Goal: Task Accomplishment & Management: Manage account settings

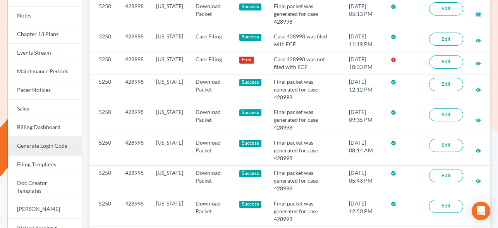
scroll to position [171, 0]
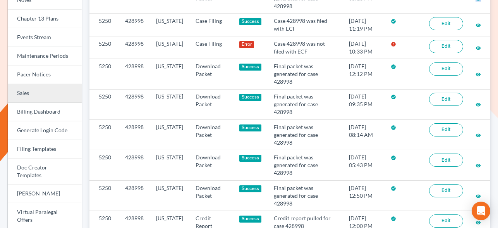
click at [40, 91] on link "Sales" at bounding box center [45, 93] width 74 height 19
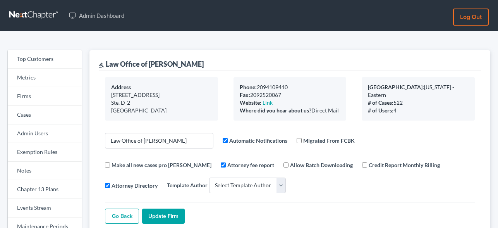
select select
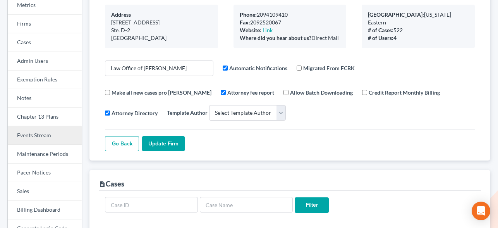
scroll to position [123, 0]
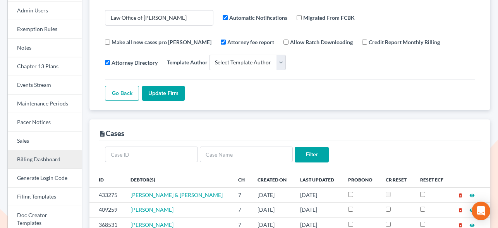
click at [34, 161] on link "Billing Dashboard" at bounding box center [45, 159] width 74 height 19
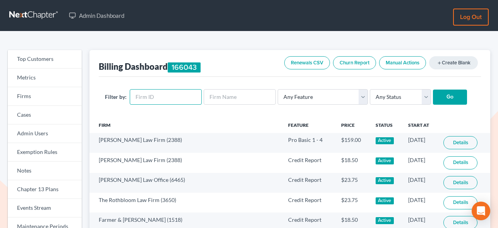
click at [158, 93] on input "text" at bounding box center [166, 97] width 72 height 16
paste input "5665"
type input "5665"
click at [446, 98] on input "Go" at bounding box center [450, 98] width 34 height 16
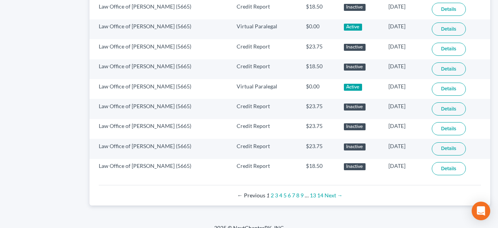
scroll to position [551, 0]
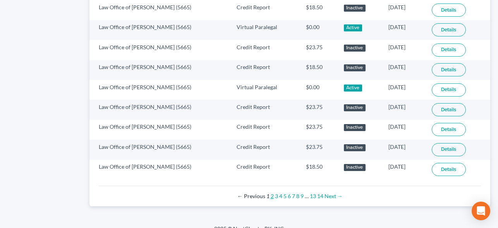
click at [272, 197] on link "2" at bounding box center [272, 196] width 3 height 7
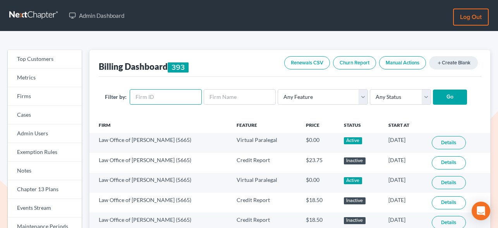
click at [167, 98] on input "text" at bounding box center [166, 97] width 72 height 16
paste input "5665"
type input "5665"
click at [320, 93] on select "Any Feature Start Plus Plan Pro Plus Plan Whoa Plan Credit Report Credit Report…" at bounding box center [323, 97] width 90 height 16
select select "virtual_paralegal_annual_15_plus"
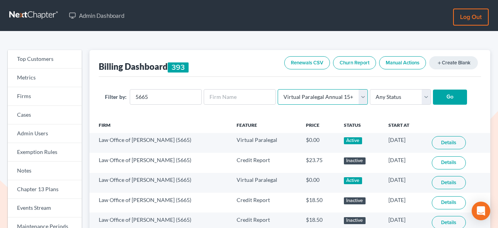
click at [278, 89] on select "Any Feature Start Plus Plan Pro Plus Plan Whoa Plan Credit Report Credit Report…" at bounding box center [323, 97] width 90 height 16
click at [433, 92] on input "Go" at bounding box center [450, 98] width 34 height 16
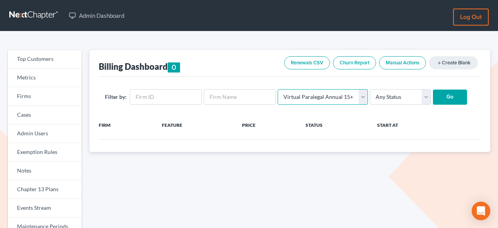
click at [349, 93] on select "Any Feature Start Plus Plan Pro Plus Plan Whoa Plan Credit Report Credit Report…" at bounding box center [323, 97] width 90 height 16
select select "virtual_paralegal_annual_15"
click at [278, 89] on select "Any Feature Start Plus Plan Pro Plus Plan Whoa Plan Credit Report Credit Report…" at bounding box center [323, 97] width 90 height 16
click at [191, 94] on input "text" at bounding box center [166, 97] width 72 height 16
paste input "5665"
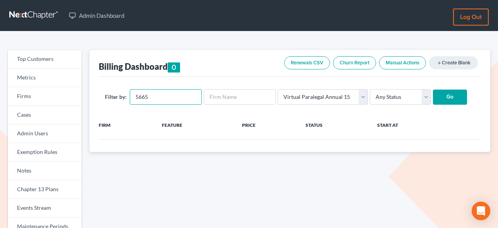
type input "5665"
click at [444, 104] on input "Go" at bounding box center [450, 98] width 34 height 16
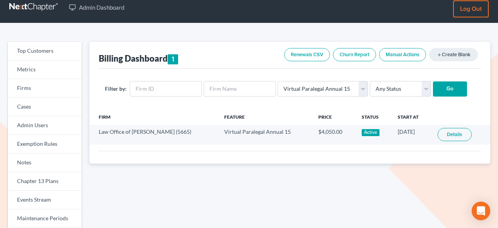
scroll to position [9, 0]
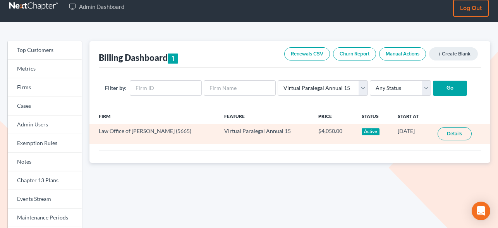
click at [444, 133] on link "Details" at bounding box center [455, 133] width 34 height 13
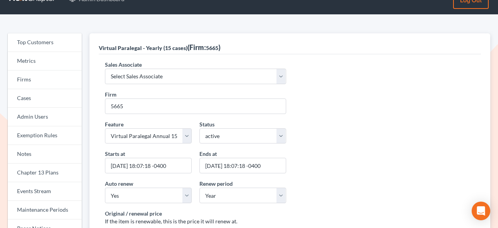
scroll to position [19, 0]
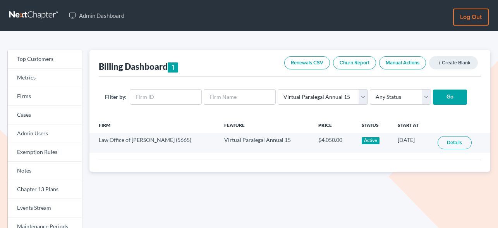
scroll to position [9, 0]
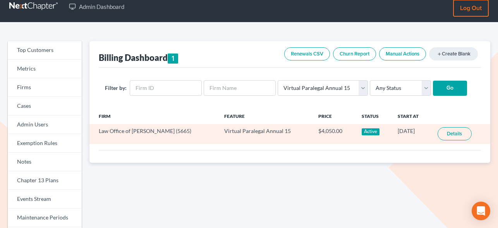
click at [172, 134] on td "Law Office of Flor A. Tataje (5665)" at bounding box center [154, 134] width 129 height 20
copy td "5665"
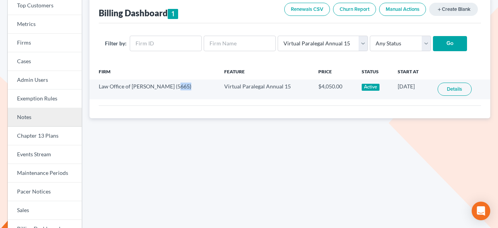
scroll to position [71, 0]
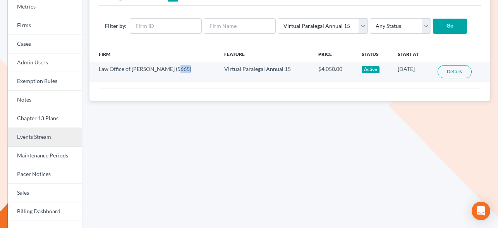
click at [41, 145] on link "Events Stream" at bounding box center [45, 137] width 74 height 19
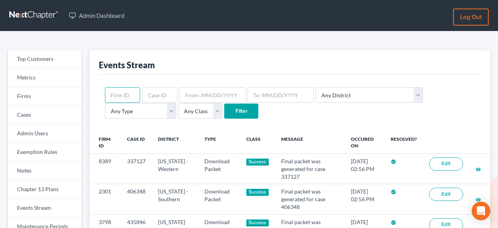
click at [126, 99] on input "text" at bounding box center [122, 95] width 35 height 16
paste input "5665"
type input "5665"
click at [224, 110] on input "Filter" at bounding box center [241, 111] width 34 height 16
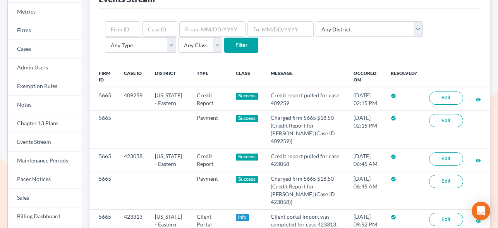
scroll to position [67, 0]
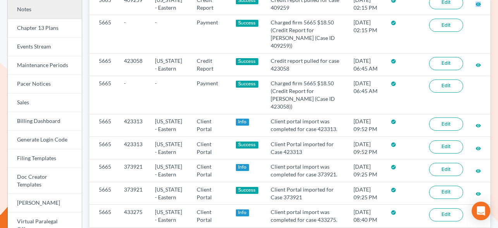
scroll to position [161, 0]
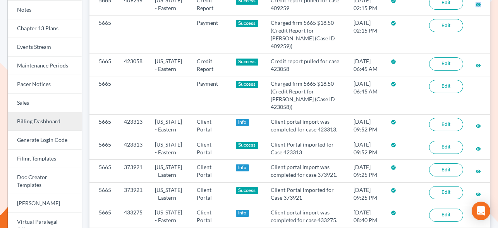
click at [44, 118] on link "Billing Dashboard" at bounding box center [45, 121] width 74 height 19
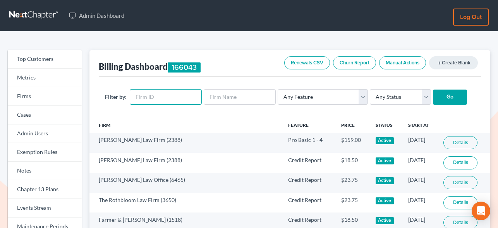
click at [150, 96] on input "text" at bounding box center [166, 97] width 72 height 16
paste input "5665"
type input "5665"
click at [355, 96] on select "Any Feature Start Plus Plan Pro Plus Plan Whoa Plan Credit Report Credit Report…" at bounding box center [323, 97] width 90 height 16
select select "virtual_paralegal_annual_15"
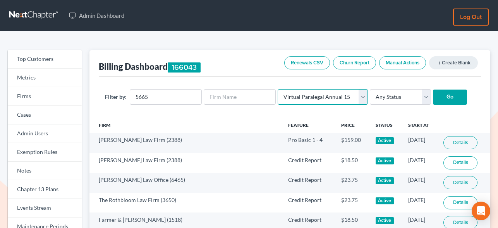
click at [278, 89] on select "Any Feature Start Plus Plan Pro Plus Plan Whoa Plan Credit Report Credit Report…" at bounding box center [323, 97] width 90 height 16
click at [446, 92] on input "Go" at bounding box center [450, 98] width 34 height 16
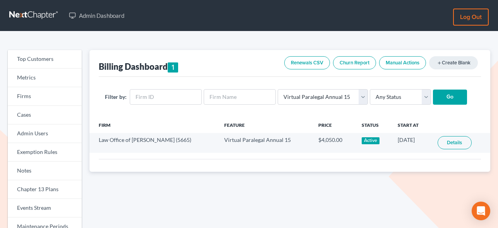
scroll to position [16, 0]
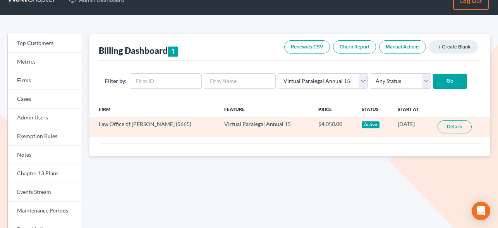
click at [452, 126] on link "Details" at bounding box center [455, 126] width 34 height 13
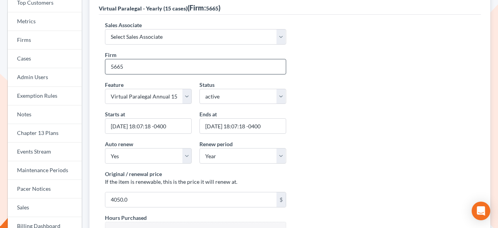
scroll to position [60, 0]
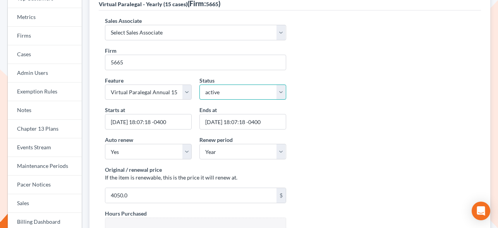
click at [231, 90] on select "active inactive pending expired error pending_charges" at bounding box center [243, 92] width 87 height 16
select select "expired"
click at [200, 84] on select "active inactive pending expired error pending_charges" at bounding box center [243, 92] width 87 height 16
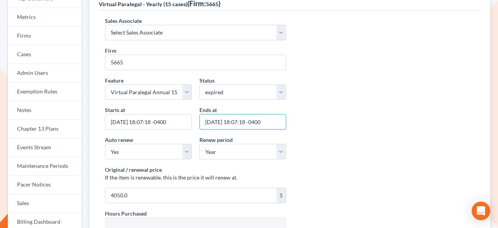
click at [223, 119] on input "2026-05-23 18:07:18 -0400" at bounding box center [243, 122] width 87 height 16
type input "0"
type input "09/05/2025"
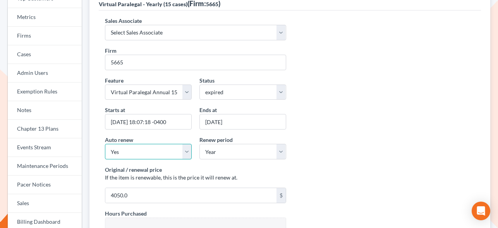
click at [149, 148] on select "Yes No" at bounding box center [148, 152] width 87 height 16
select select "false"
click at [105, 144] on select "Yes No" at bounding box center [148, 152] width 87 height 16
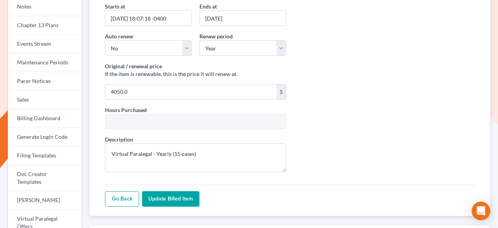
click at [180, 200] on input "Update Billed item" at bounding box center [170, 199] width 57 height 16
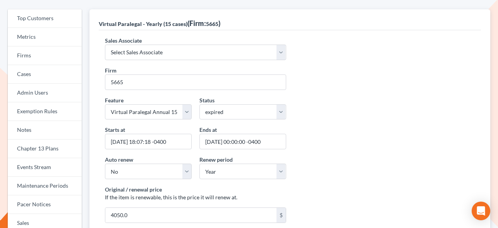
scroll to position [77, 0]
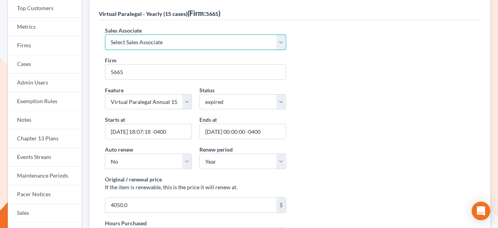
click at [233, 43] on select "Select Sales Associate [PERSON_NAME] Over Transom [PERSON_NAME]" at bounding box center [195, 42] width 181 height 16
select select "7676"
click at [105, 34] on select "Select Sales Associate [PERSON_NAME] Over Transom [PERSON_NAME]" at bounding box center [195, 42] width 181 height 16
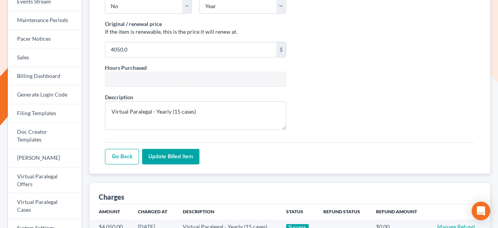
click at [179, 159] on input "Update Billed item" at bounding box center [170, 157] width 57 height 16
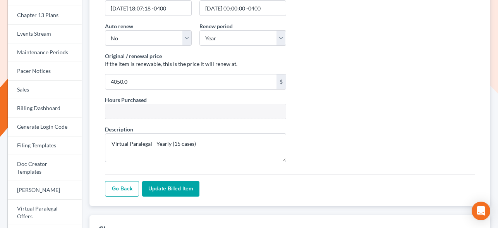
scroll to position [215, 0]
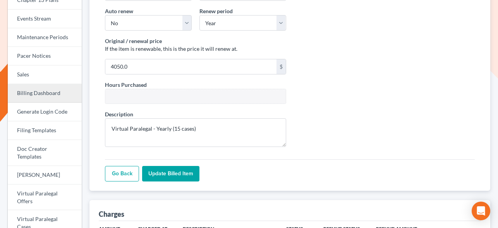
click at [45, 98] on link "Billing Dashboard" at bounding box center [45, 93] width 74 height 19
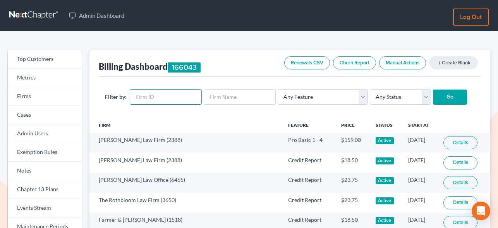
click at [160, 97] on input "text" at bounding box center [166, 97] width 72 height 16
click at [444, 59] on link "add Create Blank" at bounding box center [453, 62] width 49 height 13
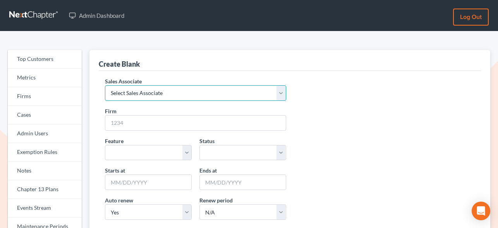
click at [165, 93] on select "Select Sales Associate [PERSON_NAME] Over Transom [PERSON_NAME]" at bounding box center [195, 93] width 181 height 16
select select "7676"
click at [105, 85] on select "Select Sales Associate [PERSON_NAME] Over Transom [PERSON_NAME]" at bounding box center [195, 93] width 181 height 16
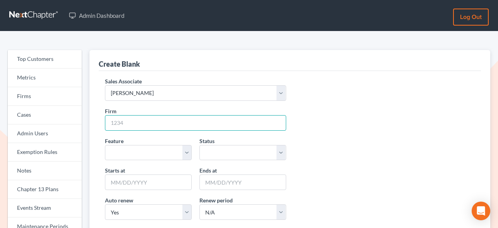
click at [140, 125] on input "Firm" at bounding box center [195, 123] width 181 height 16
paste input "5665"
type input "5665"
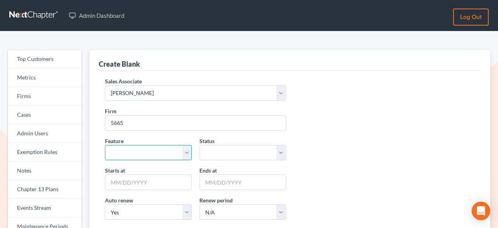
click at [145, 147] on select "Start Plus Plan Pro Plus Plan Whoa Plan Credit Report Credit Report Monthly Fin…" at bounding box center [148, 153] width 87 height 16
select select "virtual_paralegal_annual_15_plus"
click at [105, 145] on select "Start Plus Plan Pro Plus Plan Whoa Plan Credit Report Credit Report Monthly Fin…" at bounding box center [148, 153] width 87 height 16
type input "15"
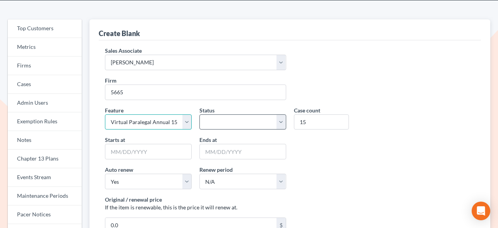
scroll to position [36, 0]
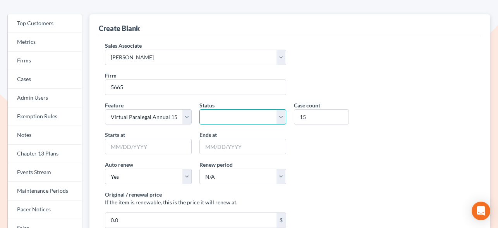
click at [241, 115] on select "active inactive pending expired error pending_charges" at bounding box center [243, 117] width 87 height 16
select select "active"
click at [200, 109] on select "active inactive pending expired error pending_charges" at bounding box center [243, 117] width 87 height 16
click at [299, 121] on input "15" at bounding box center [321, 117] width 55 height 16
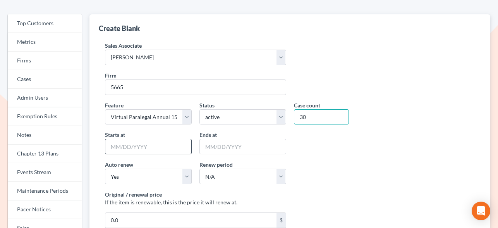
type input "30"
click at [154, 147] on input "Starts at" at bounding box center [148, 147] width 87 height 16
type input "[DATE]"
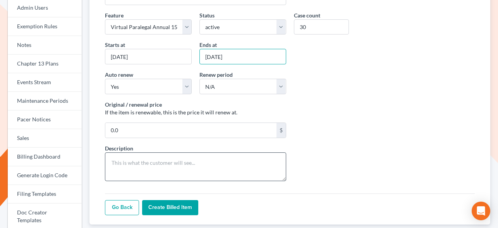
scroll to position [127, 0]
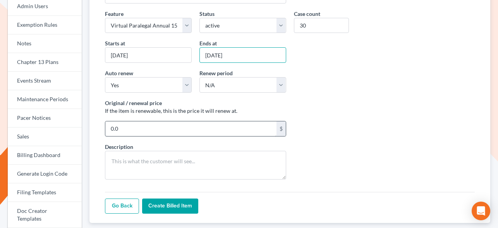
type input "09/05/2026"
click at [133, 132] on input "0.0" at bounding box center [190, 128] width 171 height 15
click at [131, 127] on input "8100" at bounding box center [190, 128] width 171 height 15
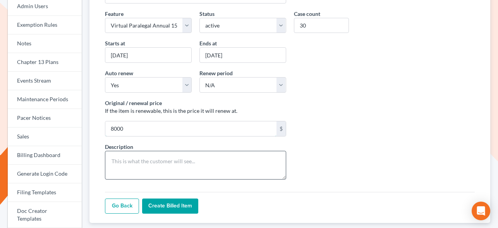
type input "8000"
click at [176, 164] on textarea "Description" at bounding box center [195, 165] width 181 height 29
type textarea "Virtual Paralegal Annual Package - 30 Cases"
click at [166, 203] on input "Create Billed item" at bounding box center [170, 206] width 56 height 16
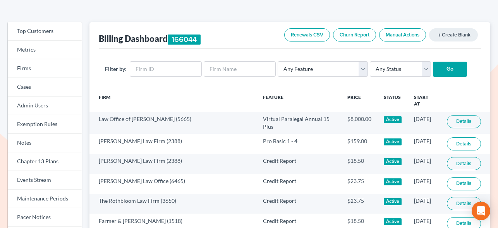
scroll to position [77, 0]
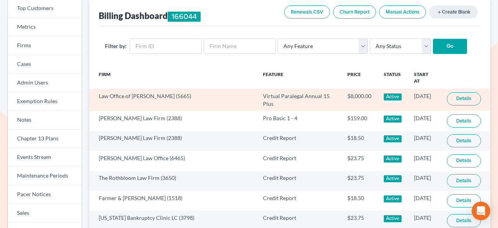
click at [463, 95] on link "Details" at bounding box center [464, 98] width 34 height 13
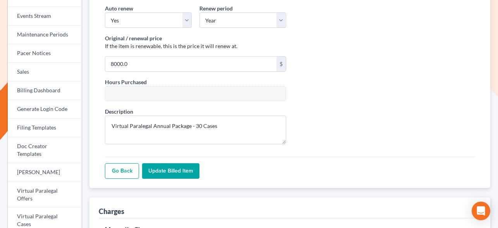
scroll to position [296, 0]
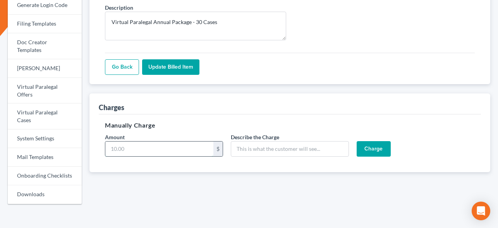
click at [169, 146] on input "Amount" at bounding box center [159, 148] width 108 height 15
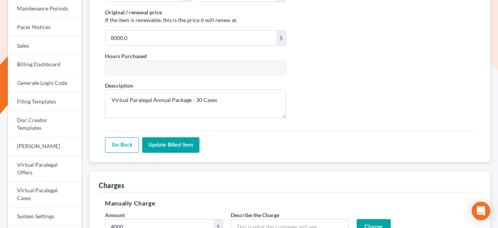
scroll to position [201, 0]
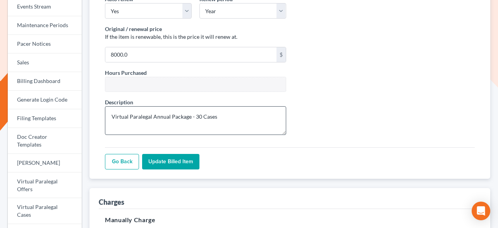
type input "4000"
click at [215, 112] on textarea "Virtual Paralegal Annual Package - 30 Cases" at bounding box center [195, 120] width 181 height 29
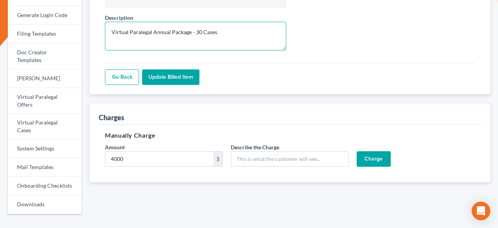
scroll to position [296, 0]
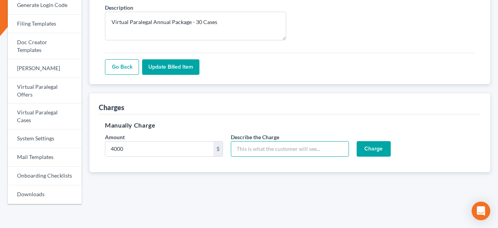
click at [261, 149] on input "Describe the Charge" at bounding box center [290, 149] width 118 height 16
paste input "Virtual Paralegal Annual Package - 30 Cases"
type input "Virtual Paralegal Annual Package - 30 Cases (first half)"
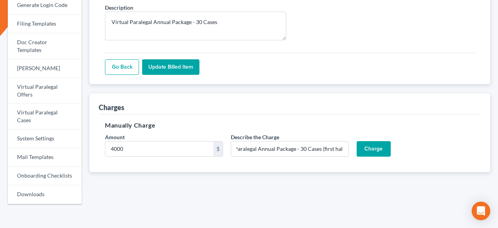
click at [381, 145] on input "Charge" at bounding box center [374, 149] width 34 height 16
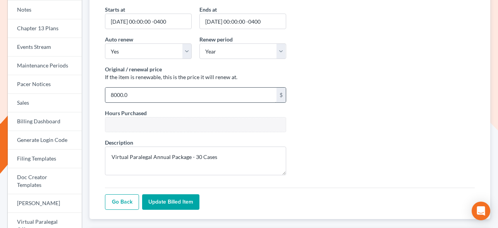
scroll to position [157, 0]
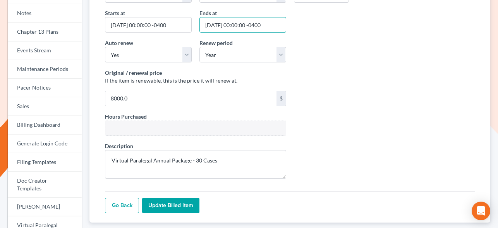
click at [230, 27] on input "2026-09-05 00:00:00 -0400" at bounding box center [243, 25] width 87 height 16
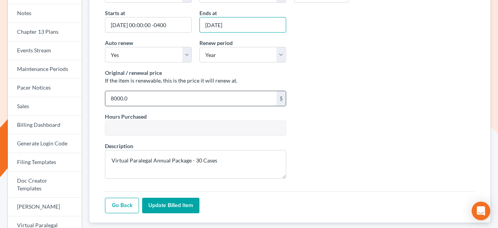
type input "09/26/2025"
click at [114, 99] on input "8000.0" at bounding box center [190, 98] width 171 height 15
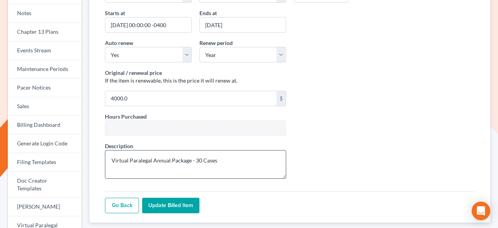
type input "4000.0"
click at [230, 160] on textarea "Virtual Paralegal Annual Package - 30 Cases" at bounding box center [195, 164] width 181 height 29
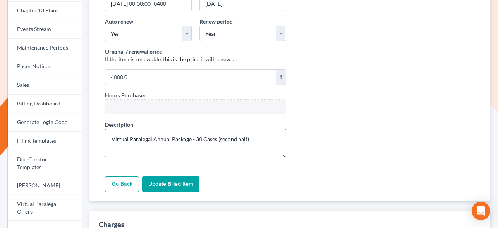
scroll to position [181, 0]
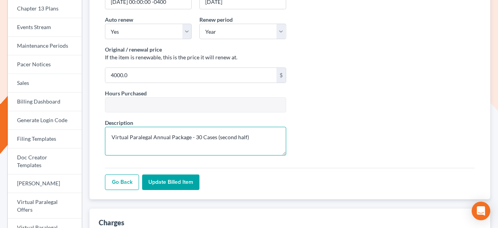
type textarea "Virtual Paralegal Annual Package - 30 Cases (second half)"
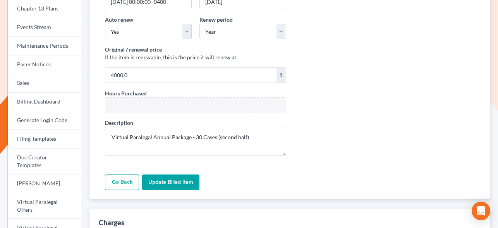
click at [184, 179] on input "Update Billed item" at bounding box center [170, 182] width 57 height 16
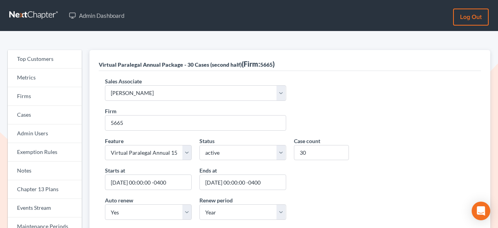
click at [266, 63] on span "5665" at bounding box center [266, 64] width 12 height 7
copy span "5665"
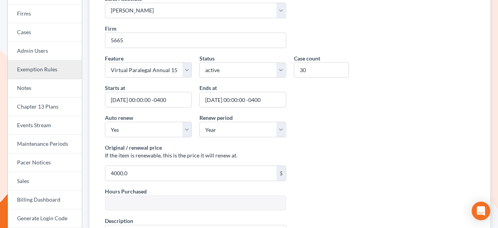
scroll to position [91, 0]
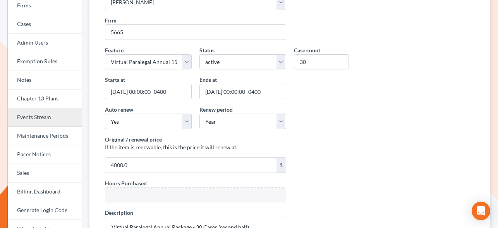
click at [31, 114] on link "Events Stream" at bounding box center [45, 117] width 74 height 19
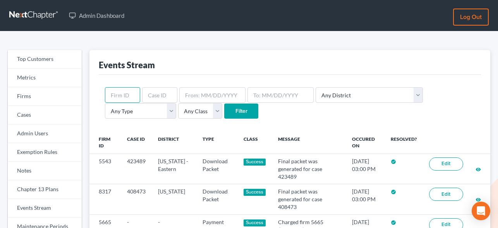
click at [120, 97] on input "text" at bounding box center [122, 95] width 35 height 16
paste input "5665"
type input "5665"
click at [224, 112] on input "Filter" at bounding box center [241, 111] width 34 height 16
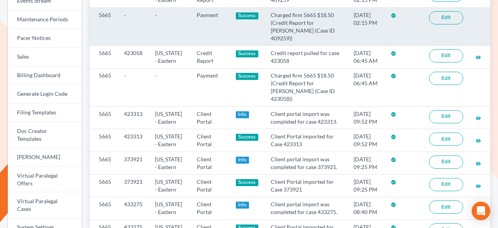
scroll to position [208, 0]
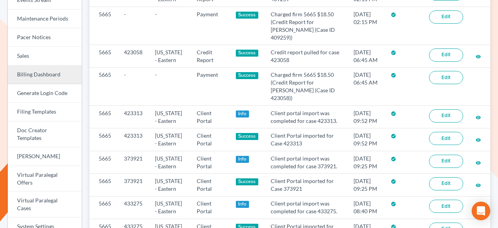
click at [46, 71] on link "Billing Dashboard" at bounding box center [45, 74] width 74 height 19
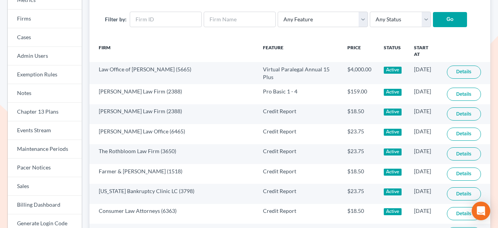
scroll to position [91, 0]
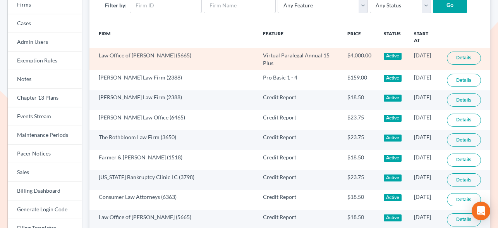
click at [468, 54] on link "Details" at bounding box center [464, 58] width 34 height 13
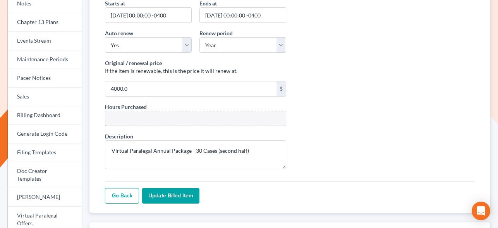
scroll to position [132, 0]
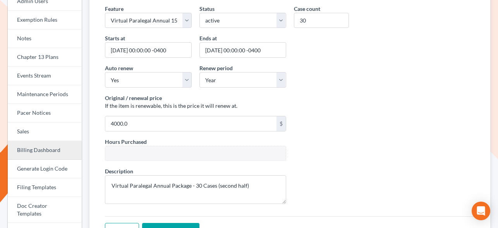
click at [49, 152] on link "Billing Dashboard" at bounding box center [45, 150] width 74 height 19
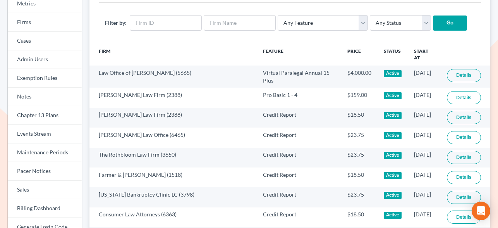
scroll to position [74, 0]
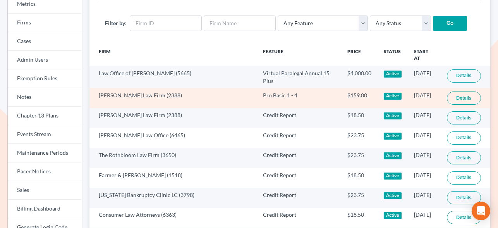
click at [466, 92] on link "Details" at bounding box center [464, 97] width 34 height 13
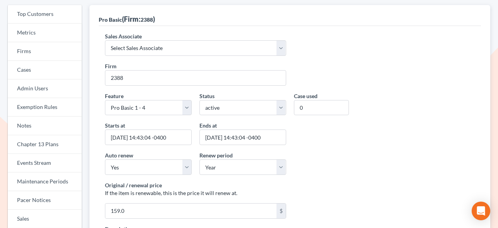
scroll to position [47, 0]
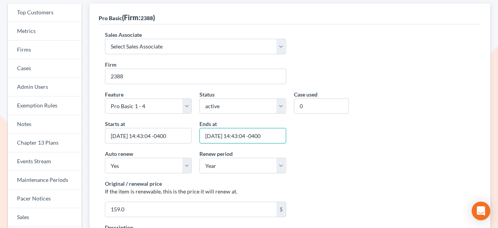
drag, startPoint x: 236, startPoint y: 136, endPoint x: 272, endPoint y: 136, distance: 36.4
click at [272, 136] on input "2026-09-05 14:43:04 -0400" at bounding box center [243, 136] width 87 height 16
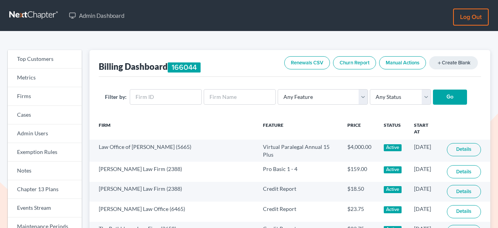
scroll to position [74, 0]
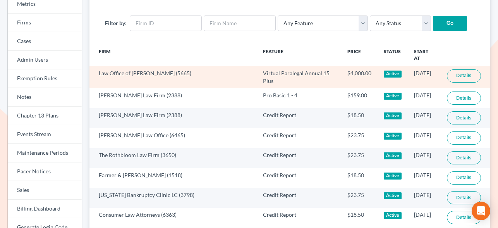
click at [467, 69] on link "Details" at bounding box center [464, 75] width 34 height 13
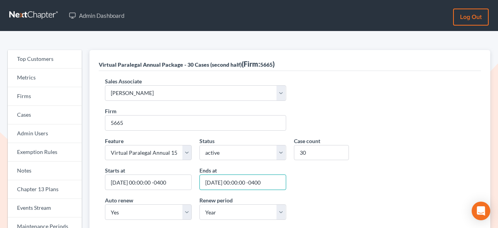
drag, startPoint x: 235, startPoint y: 184, endPoint x: 280, endPoint y: 183, distance: 45.0
click at [279, 183] on input "2025-09-26 00:00:00 -0400" at bounding box center [243, 182] width 87 height 16
paste input "14:43:04"
type input "[DATE] 14:43:04 -0400"
click at [355, 192] on div "Starts at 2025-09-05 00:00:00 -0400 Ends at 2025-09-26 14:43:04 -0400" at bounding box center [290, 181] width 378 height 30
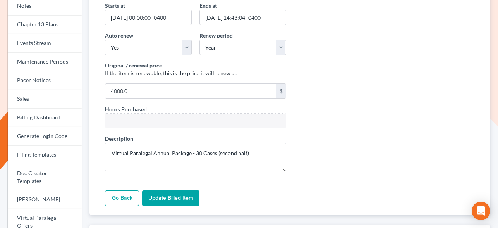
scroll to position [165, 0]
click at [160, 196] on input "Update Billed item" at bounding box center [170, 198] width 57 height 16
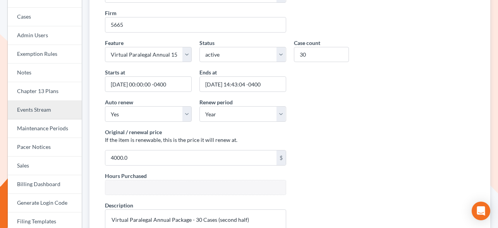
scroll to position [117, 0]
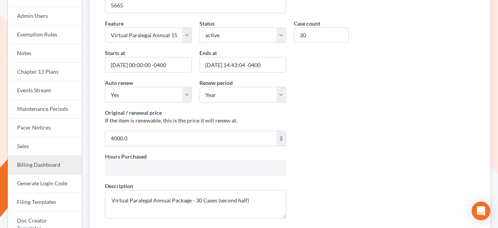
click at [43, 161] on link "Billing Dashboard" at bounding box center [45, 165] width 74 height 19
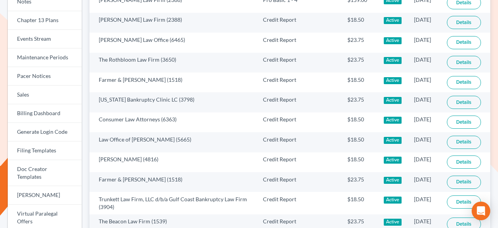
scroll to position [567, 0]
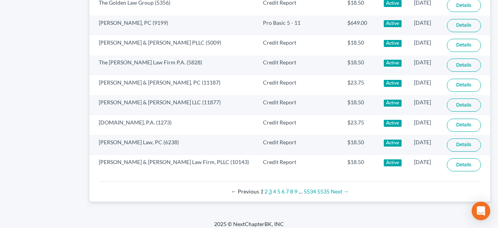
click at [270, 188] on link "3" at bounding box center [270, 191] width 3 height 7
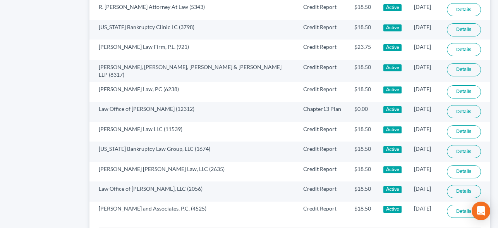
scroll to position [562, 0]
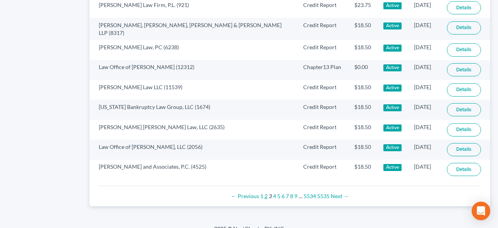
click at [266, 193] on link "2" at bounding box center [266, 196] width 3 height 7
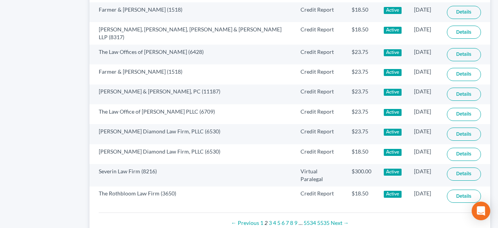
scroll to position [562, 0]
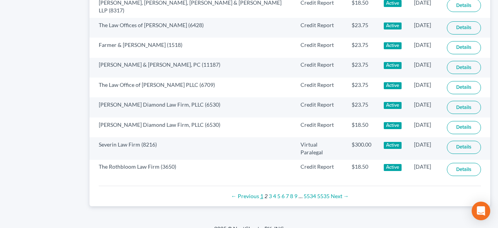
click at [262, 193] on link "1" at bounding box center [261, 196] width 3 height 7
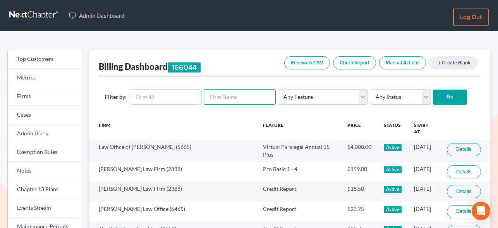
click at [216, 96] on input "text" at bounding box center [240, 97] width 72 height 16
type input "shield law llc"
click at [433, 90] on input "Go" at bounding box center [450, 98] width 34 height 16
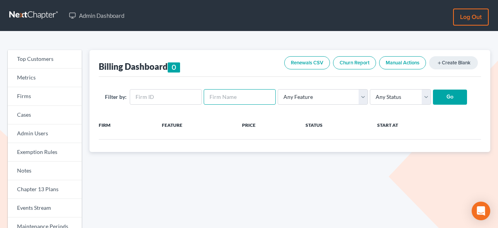
click at [226, 102] on input "text" at bounding box center [240, 97] width 72 height 16
type input "shiled"
click at [433, 90] on input "Go" at bounding box center [450, 98] width 34 height 16
click at [234, 100] on input "text" at bounding box center [240, 97] width 72 height 16
type input "shield"
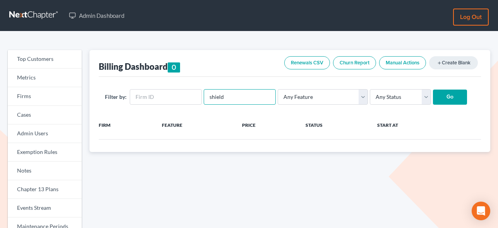
click at [433, 90] on input "Go" at bounding box center [450, 98] width 34 height 16
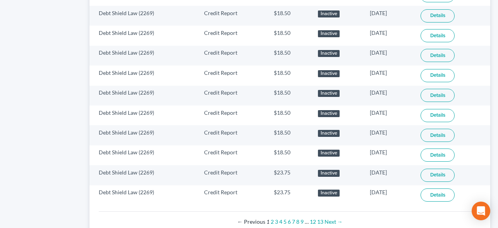
scroll to position [562, 0]
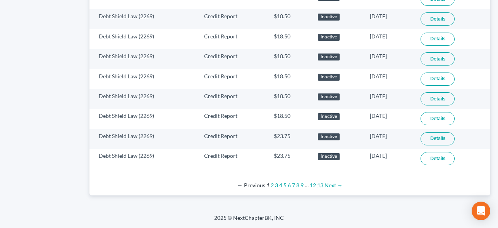
click at [320, 186] on link "13" at bounding box center [320, 185] width 6 height 7
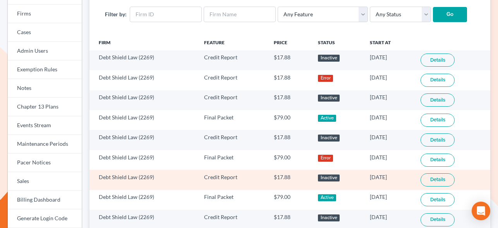
scroll to position [141, 0]
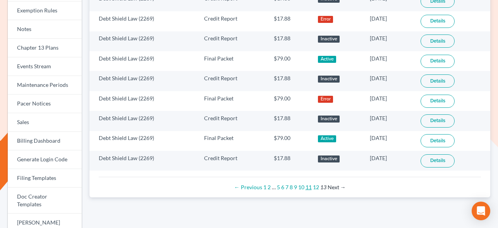
click at [310, 188] on link "11" at bounding box center [309, 187] width 6 height 7
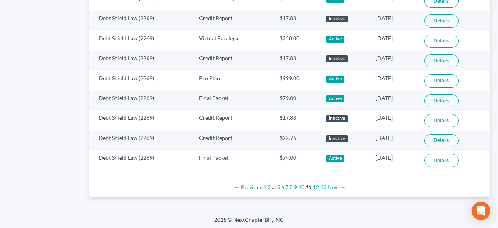
scroll to position [560, 0]
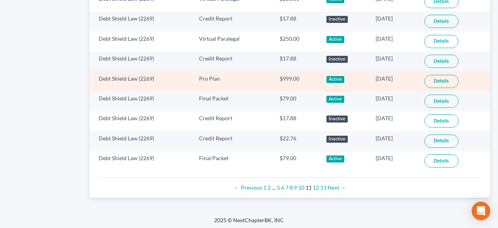
click at [443, 78] on link "Details" at bounding box center [442, 81] width 34 height 13
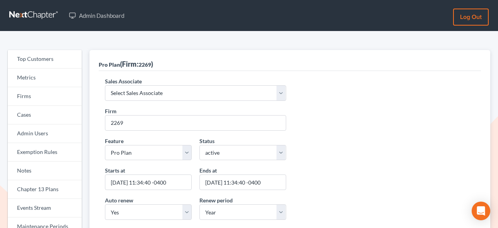
scroll to position [68, 0]
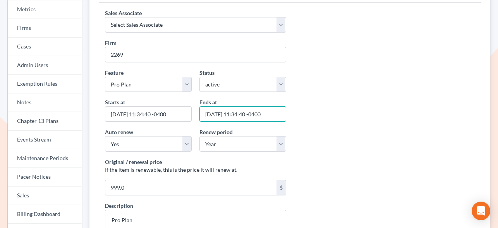
drag, startPoint x: 236, startPoint y: 114, endPoint x: 279, endPoint y: 117, distance: 43.5
click at [279, 117] on input "2026-04-23 11:34:40 -0400" at bounding box center [243, 114] width 87 height 16
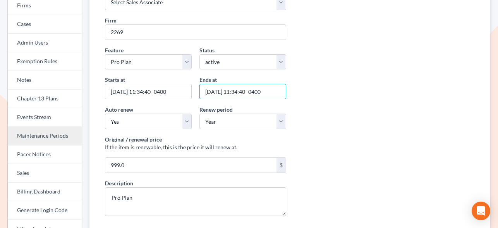
scroll to position [91, 0]
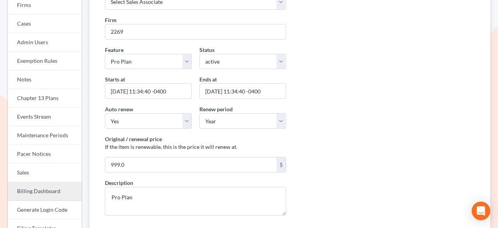
click at [41, 185] on link "Billing Dashboard" at bounding box center [45, 191] width 74 height 19
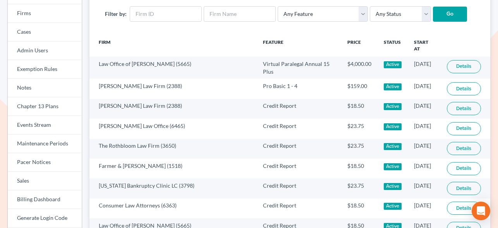
scroll to position [83, 0]
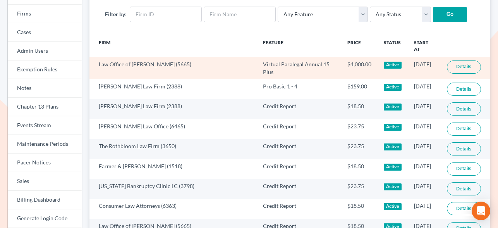
click at [462, 61] on link "Details" at bounding box center [464, 66] width 34 height 13
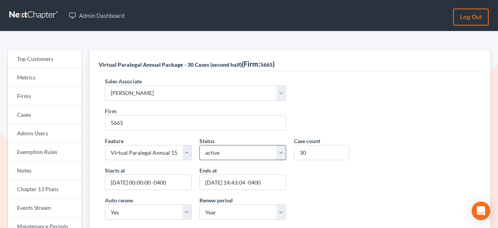
scroll to position [32, 0]
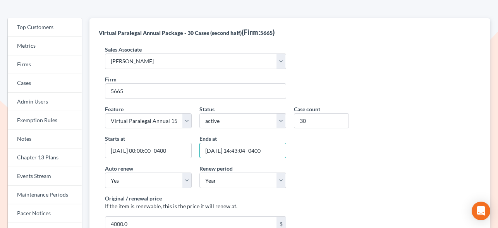
drag, startPoint x: 236, startPoint y: 151, endPoint x: 288, endPoint y: 152, distance: 51.9
click at [288, 152] on div "Ends at 2025-09-26 14:43:04 -0400" at bounding box center [243, 146] width 95 height 24
paste input "1:34:40"
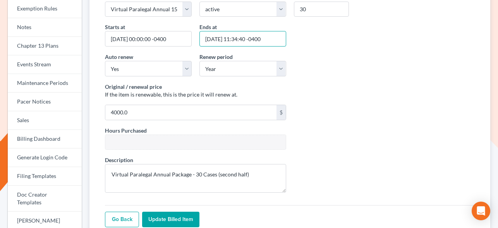
scroll to position [151, 0]
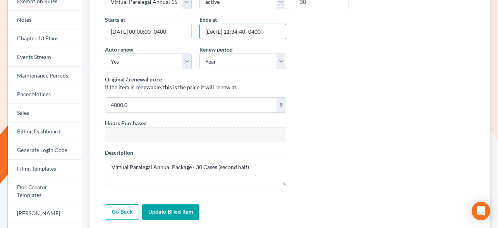
type input "[DATE] 11:34:40 -0400"
click at [183, 212] on input "Update Billed item" at bounding box center [170, 212] width 57 height 16
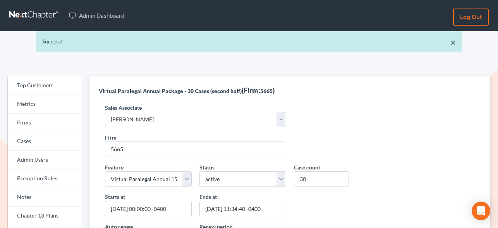
click at [268, 92] on span "5665" at bounding box center [266, 91] width 12 height 7
copy span "5665"
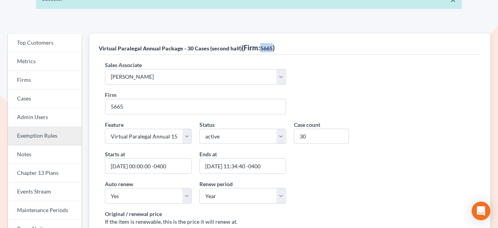
scroll to position [47, 0]
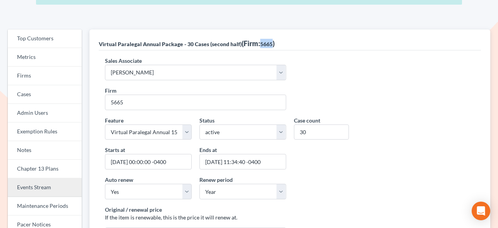
click at [36, 179] on link "Events Stream" at bounding box center [45, 187] width 74 height 19
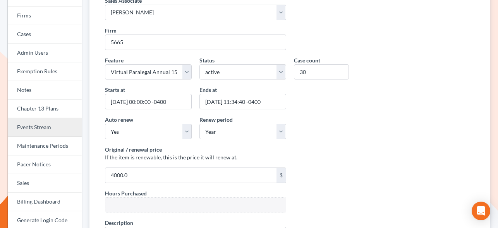
scroll to position [86, 0]
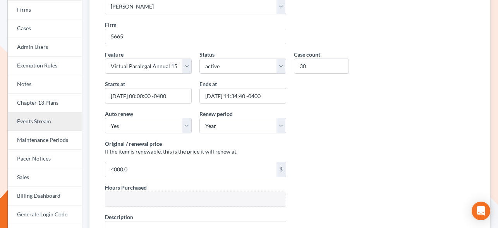
click at [50, 122] on link "Events Stream" at bounding box center [45, 121] width 74 height 19
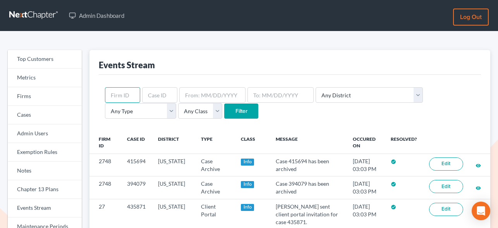
click at [125, 98] on input "text" at bounding box center [122, 95] width 35 height 16
paste input "5665"
type input "5665"
click at [224, 109] on input "Filter" at bounding box center [241, 111] width 34 height 16
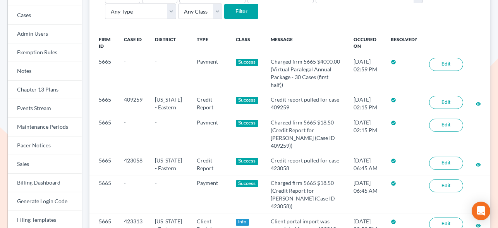
scroll to position [100, 0]
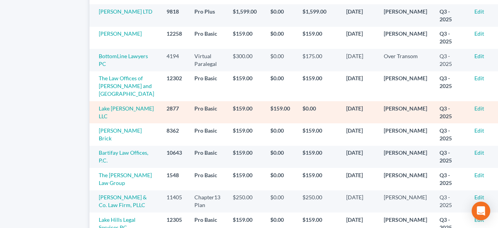
scroll to position [630, 0]
